Goal: Find specific page/section: Locate item on page

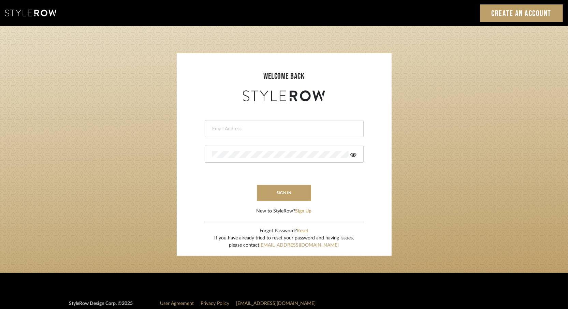
click at [239, 132] on input "email" at bounding box center [283, 129] width 143 height 7
type input "[EMAIL_ADDRESS][DOMAIN_NAME]"
click at [268, 198] on button "sign in" at bounding box center [284, 193] width 55 height 16
click at [170, 160] on login-page "welcome back [EMAIL_ADDRESS][DOMAIN_NAME] Authorization failed. Invalid user or…" at bounding box center [284, 149] width 568 height 247
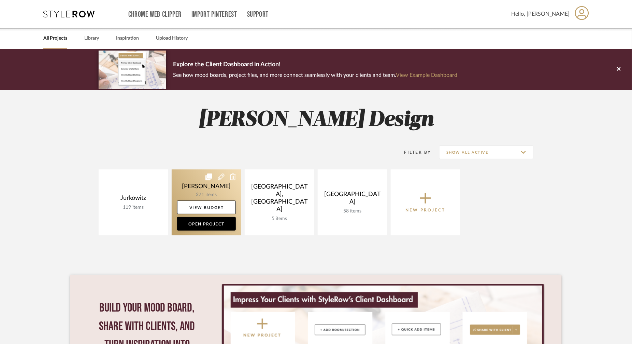
click at [189, 180] on link at bounding box center [207, 202] width 70 height 66
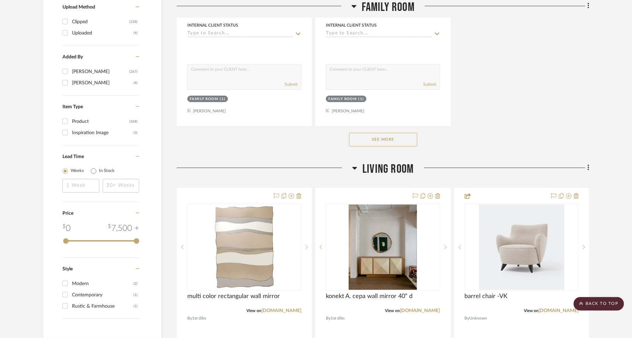
scroll to position [986, 0]
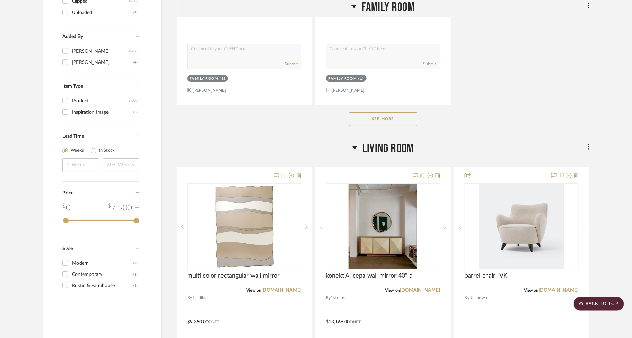
click at [364, 116] on button "See More" at bounding box center [383, 119] width 68 height 14
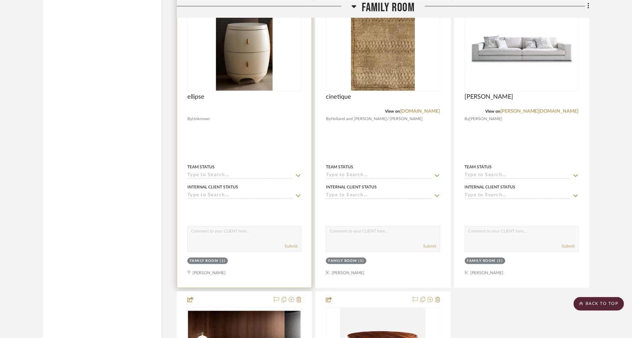
scroll to position [4628, 0]
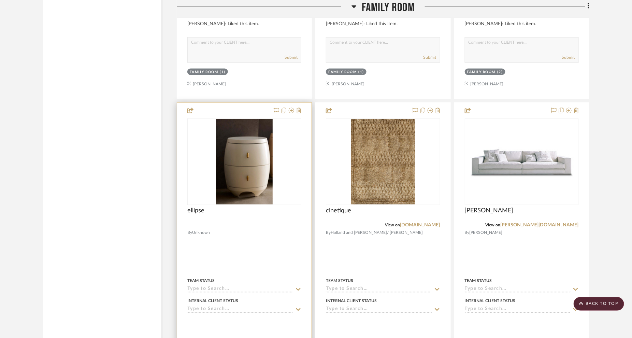
click at [249, 237] on div at bounding box center [244, 252] width 135 height 299
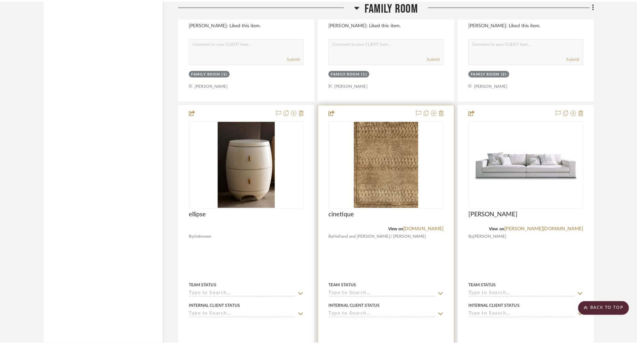
scroll to position [0, 0]
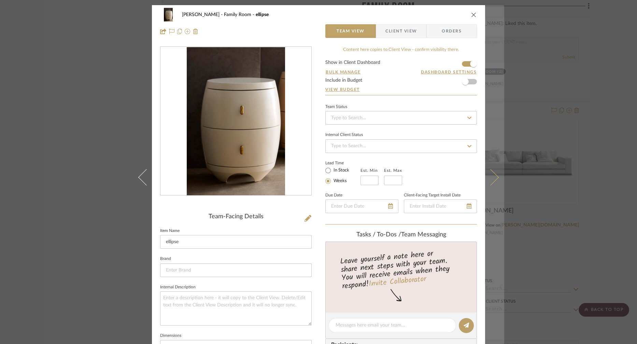
drag, startPoint x: 474, startPoint y: 16, endPoint x: 494, endPoint y: 29, distance: 23.6
click at [474, 16] on icon "close" at bounding box center [473, 14] width 5 height 5
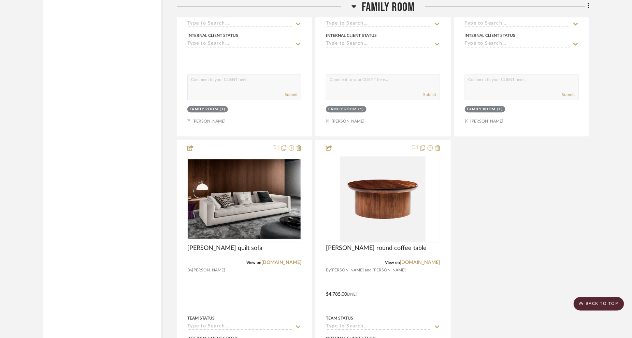
scroll to position [4704, 0]
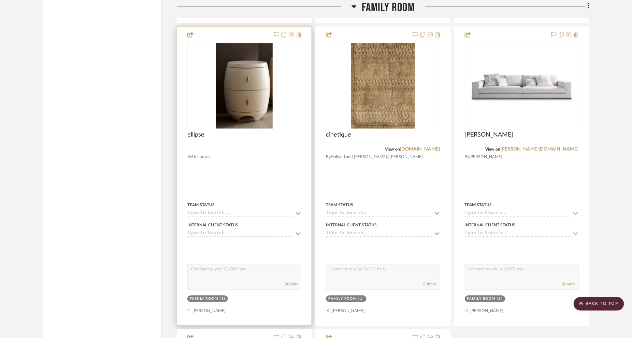
click at [276, 146] on div at bounding box center [244, 176] width 135 height 299
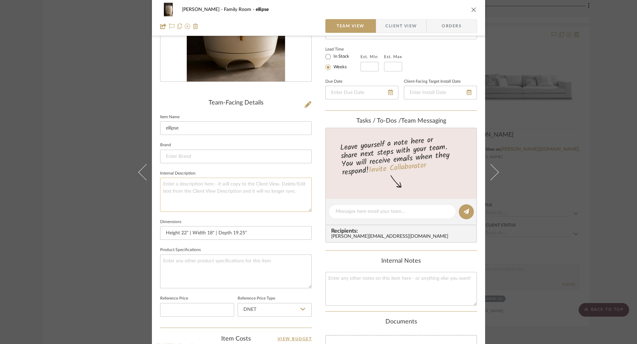
scroll to position [189, 0]
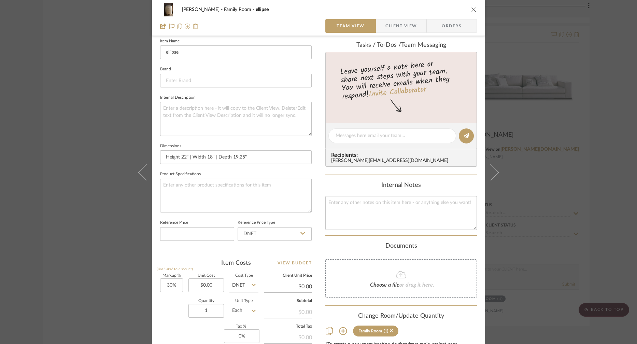
click at [473, 9] on icon "close" at bounding box center [473, 9] width 5 height 5
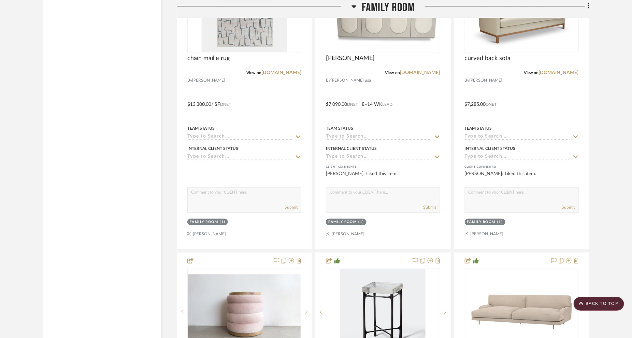
scroll to position [3566, 0]
